Goal: Information Seeking & Learning: Learn about a topic

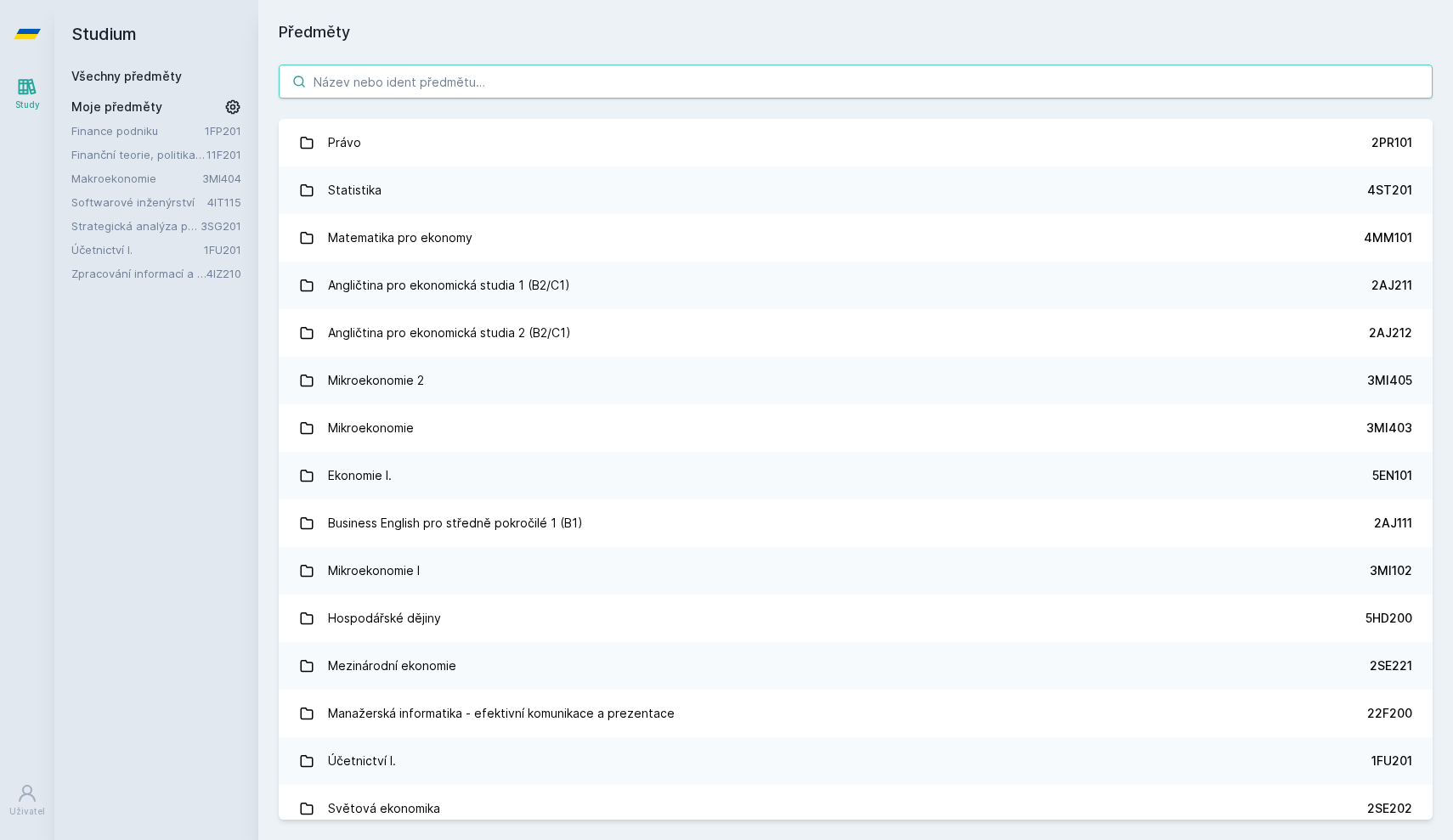
click at [890, 82] on input "search" at bounding box center [855, 81] width 1154 height 34
paste input "11F201"
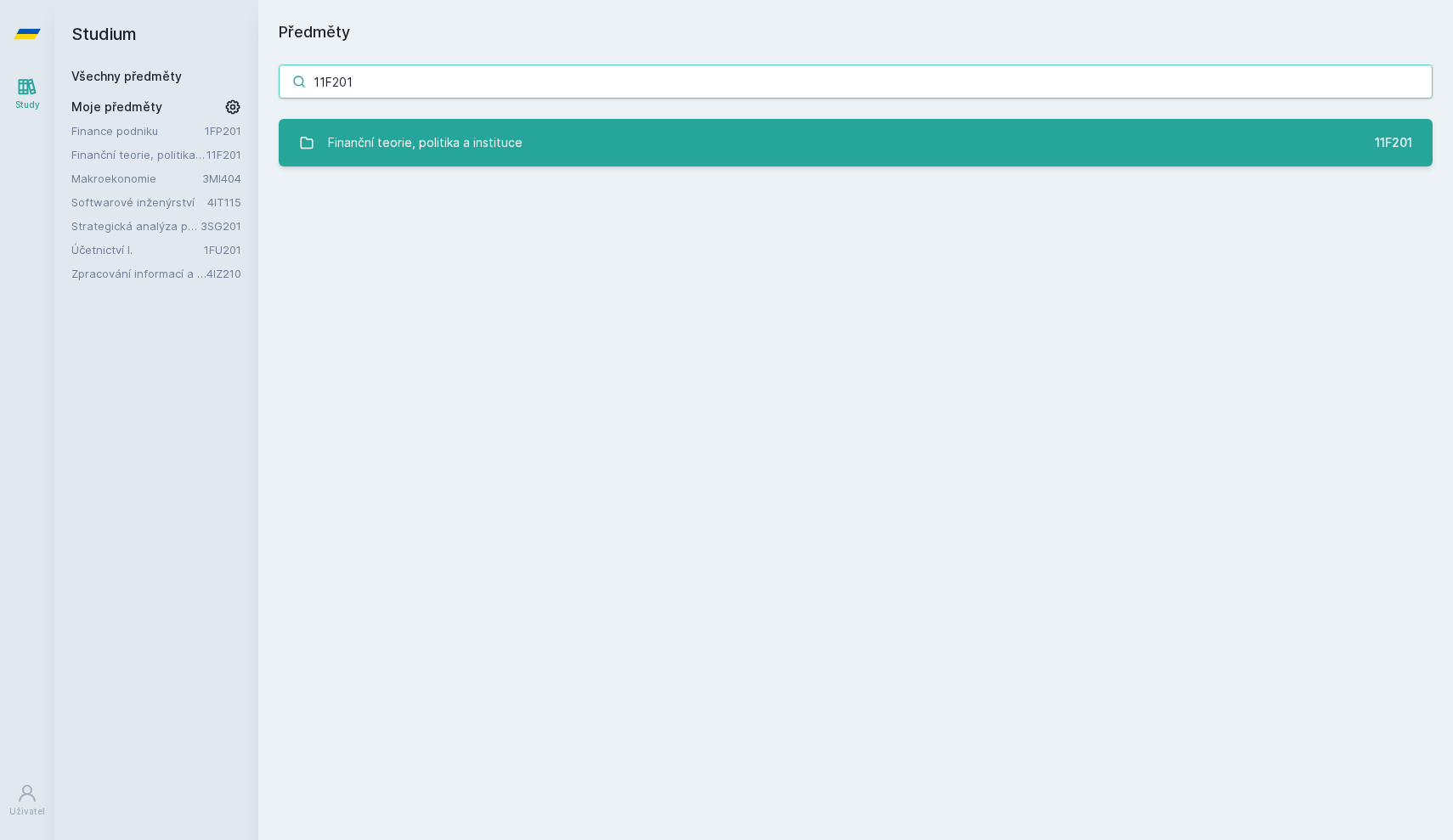
type input "11F201"
click at [650, 137] on link "Finanční teorie, politika a instituce 11F201" at bounding box center [855, 143] width 1154 height 48
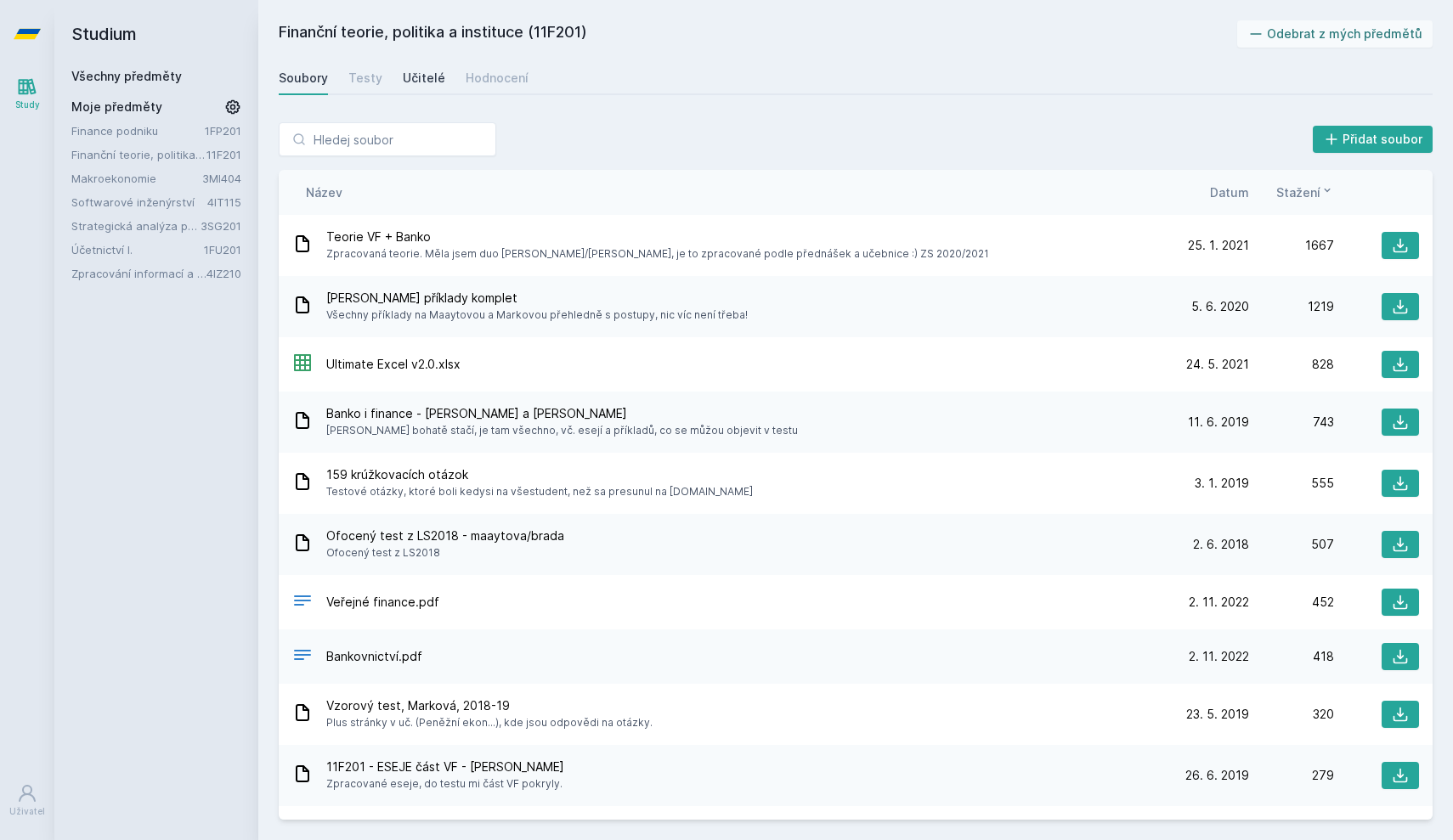
click at [436, 69] on link "Učitelé" at bounding box center [424, 78] width 42 height 34
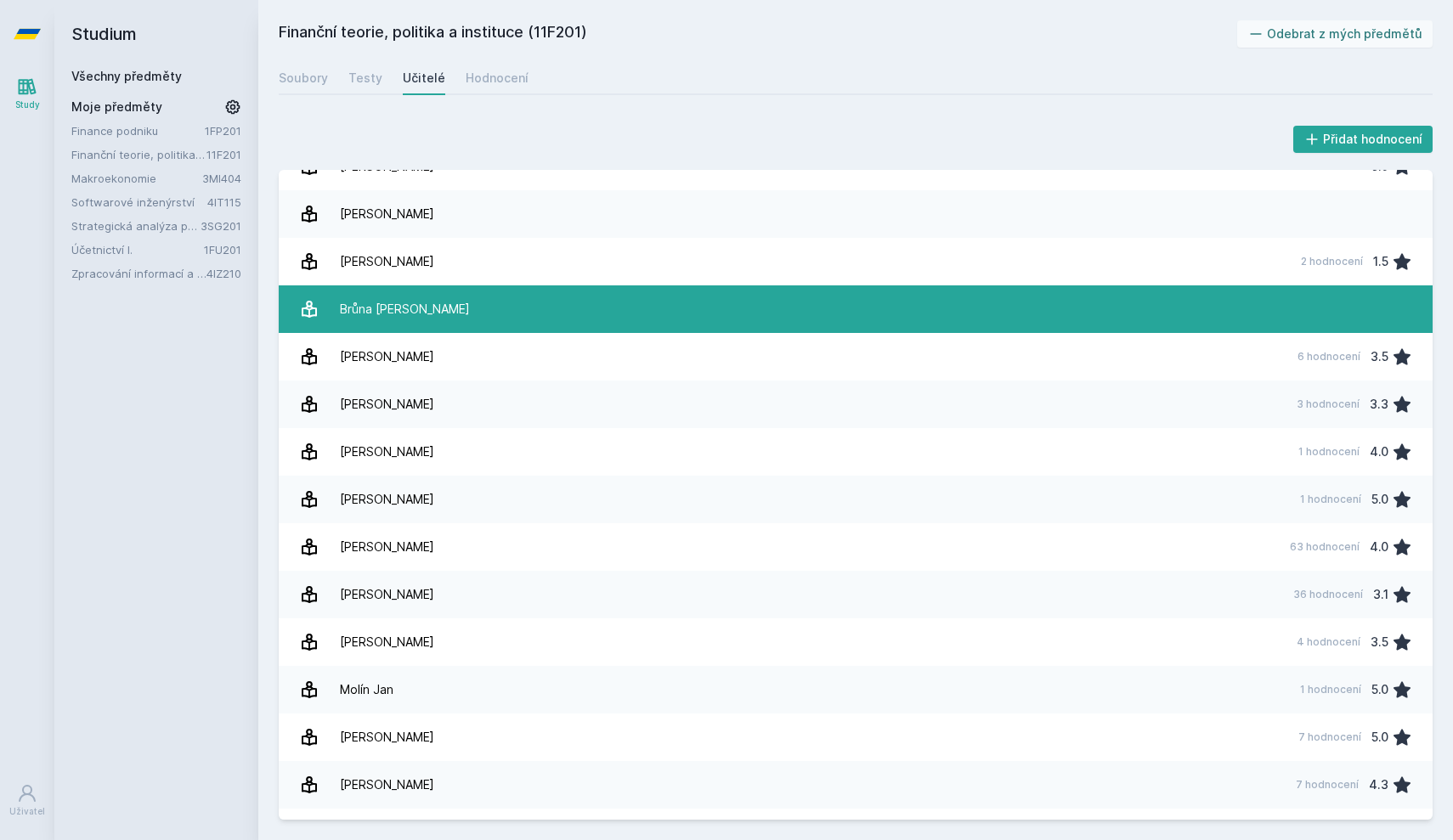
scroll to position [1, 0]
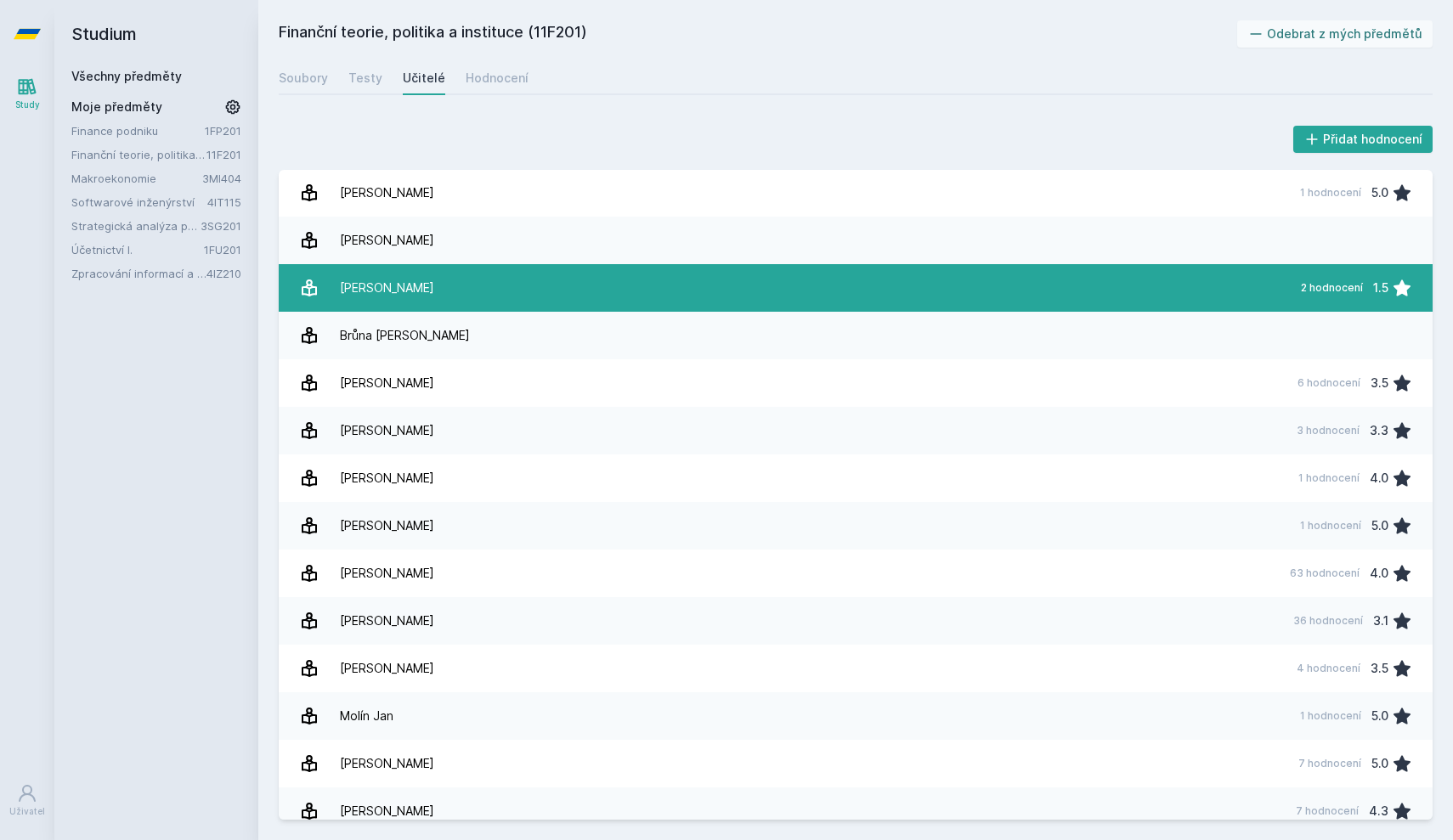
click at [591, 293] on link "[PERSON_NAME] 2 hodnocení 1.5" at bounding box center [855, 288] width 1154 height 48
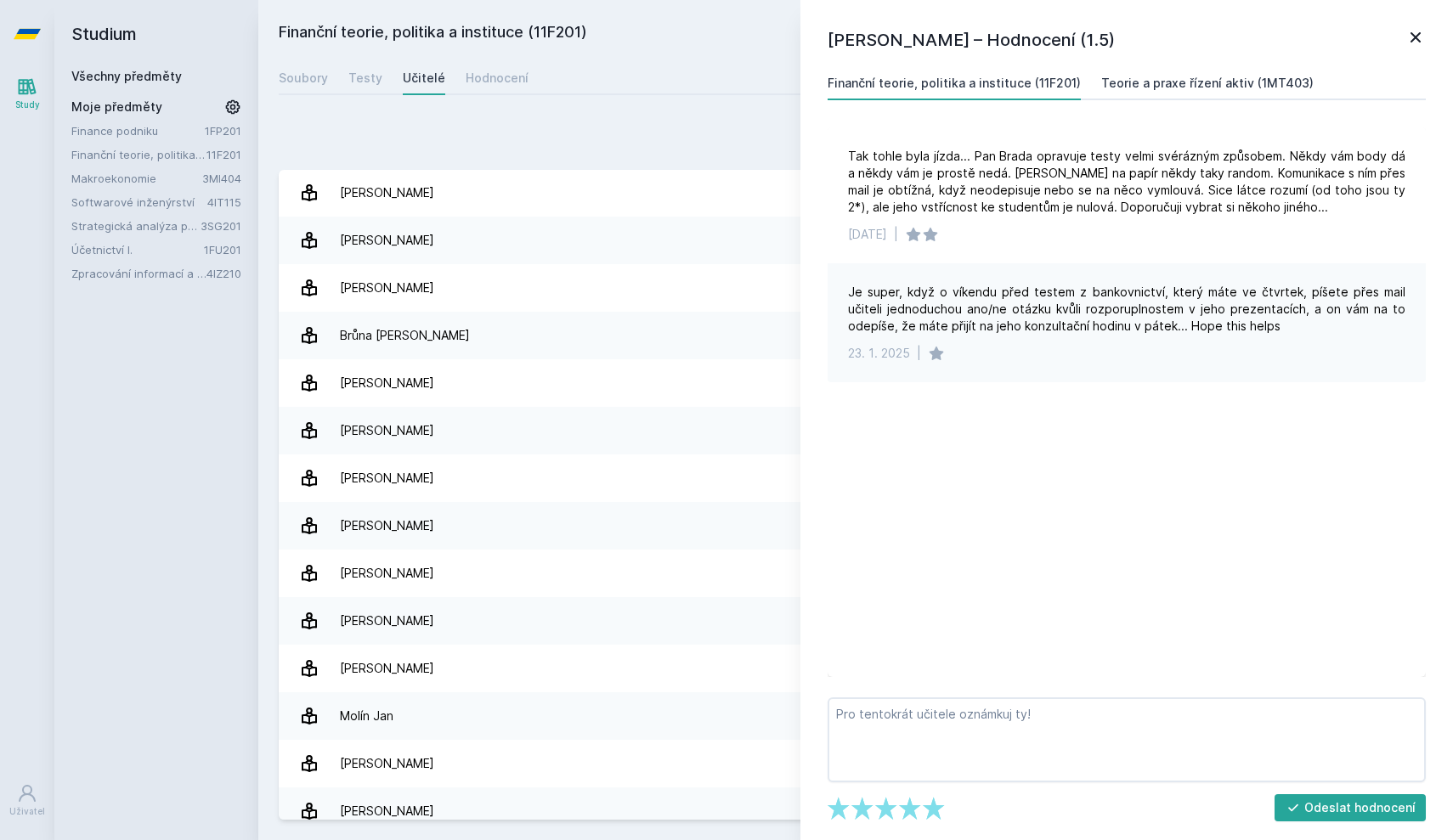
click at [1156, 78] on div "Teorie a praxe řízení aktiv (1MT403)" at bounding box center [1207, 83] width 212 height 17
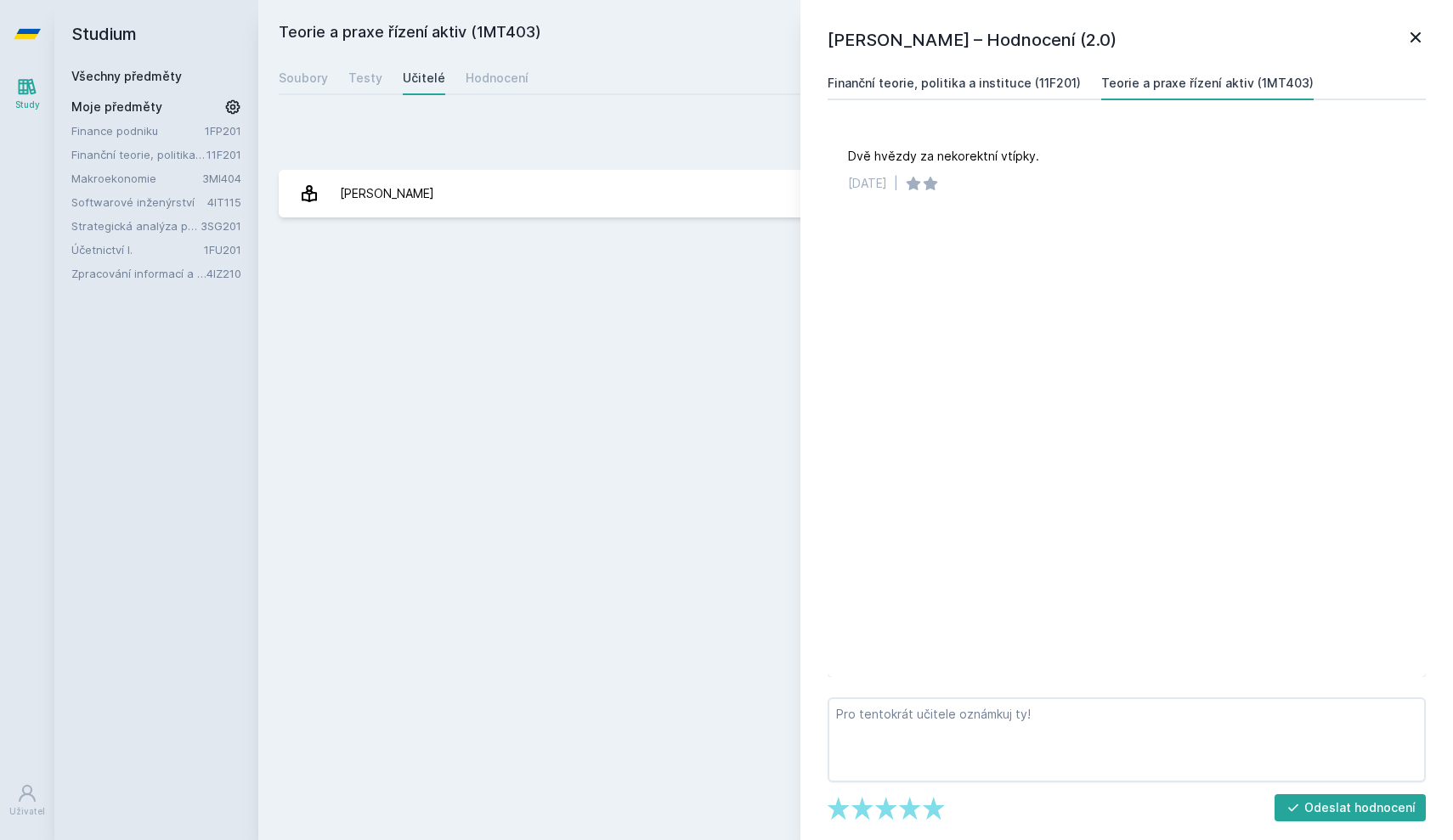
click at [1039, 80] on div "Finanční teorie, politika a instituce (11F201)" at bounding box center [954, 83] width 253 height 17
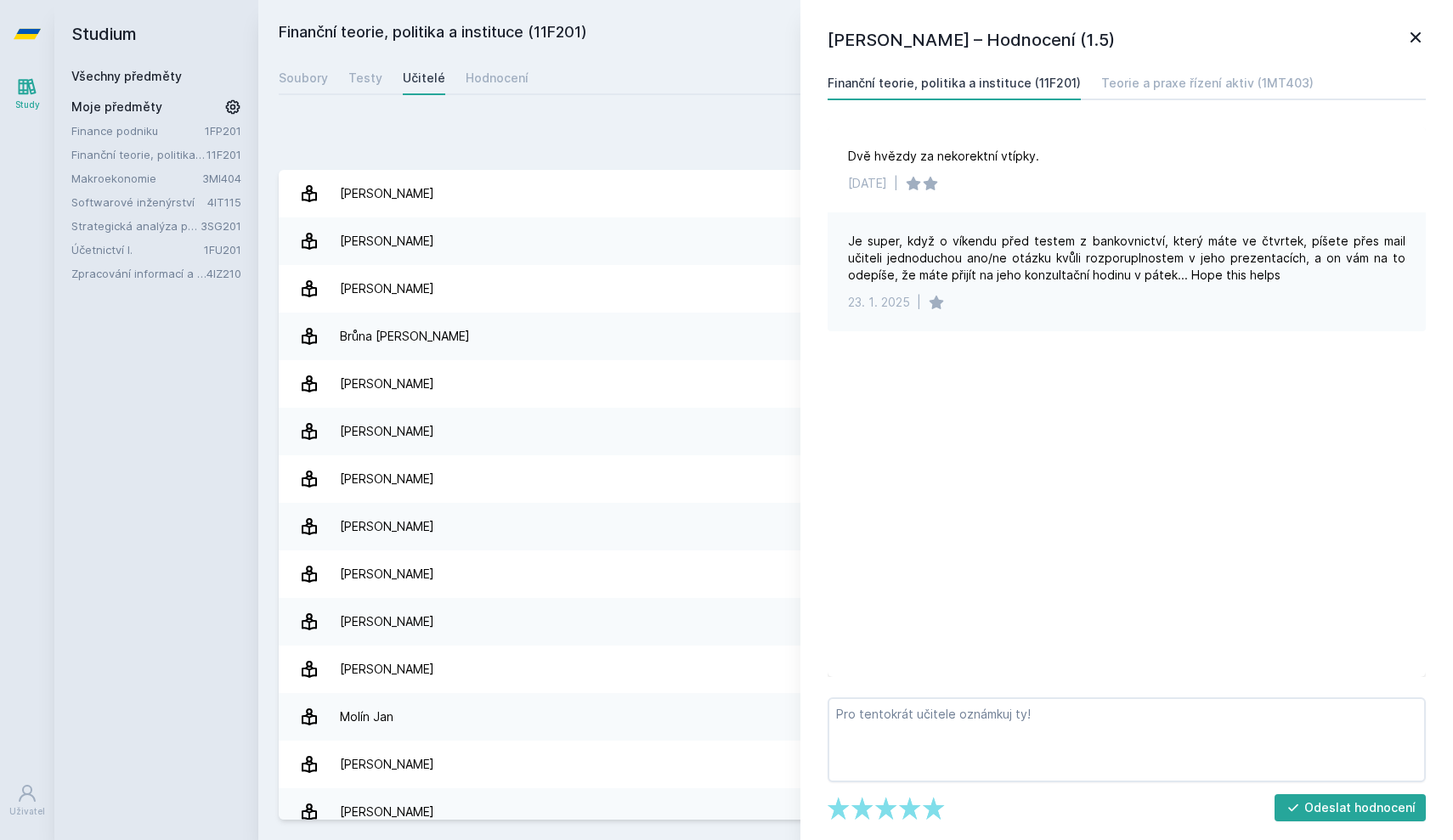
click at [1412, 33] on icon at bounding box center [1416, 38] width 11 height 11
